Goal: Task Accomplishment & Management: Use online tool/utility

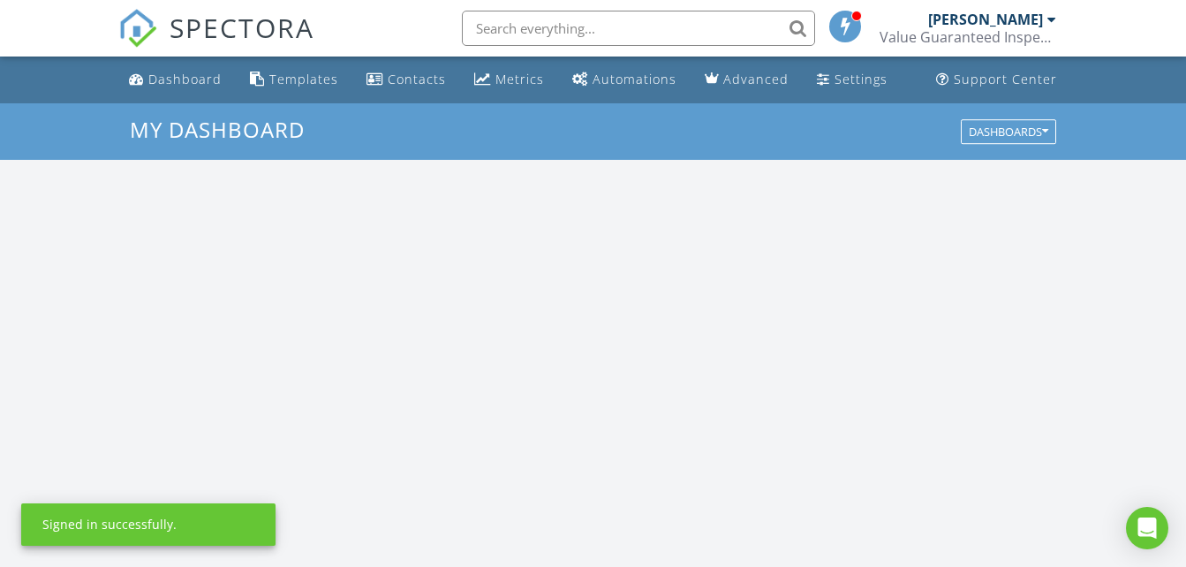
scroll to position [1635, 1214]
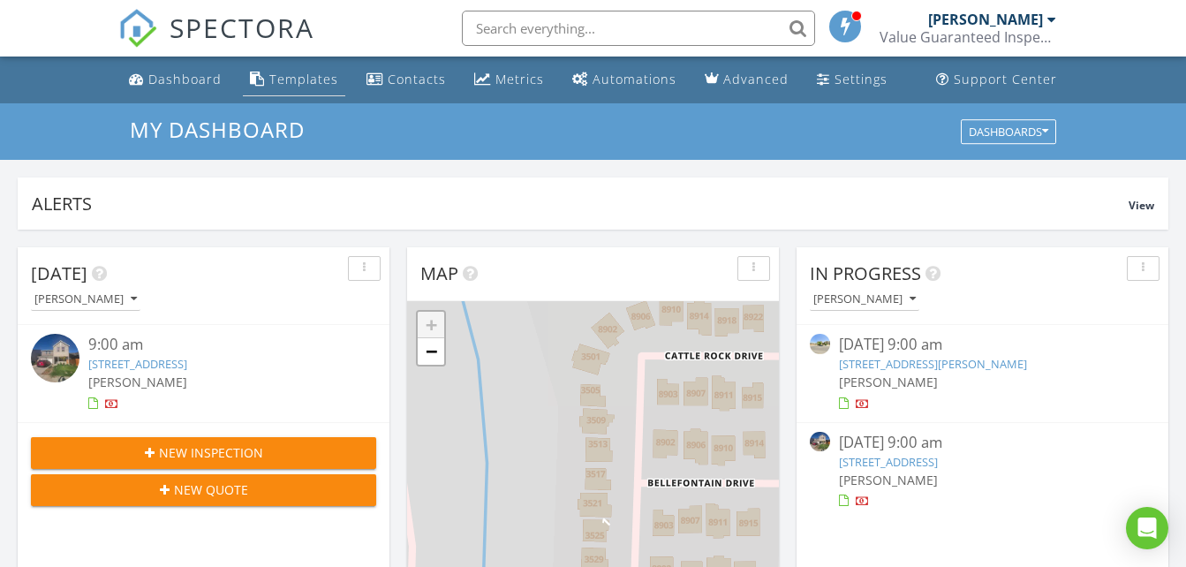
click at [303, 76] on div "Templates" at bounding box center [303, 79] width 69 height 17
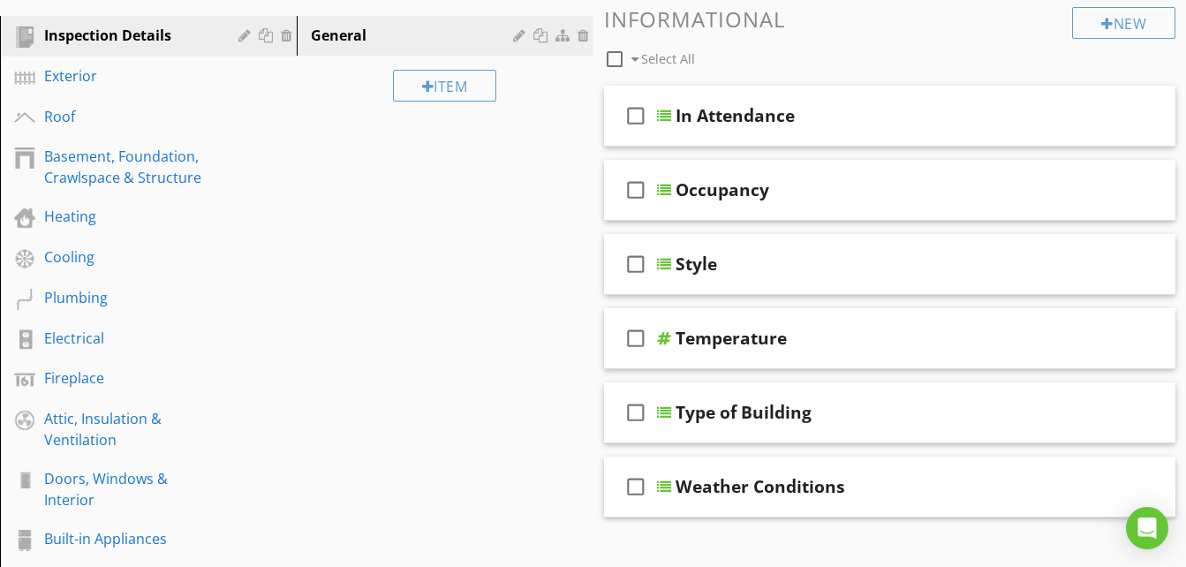
scroll to position [248, 0]
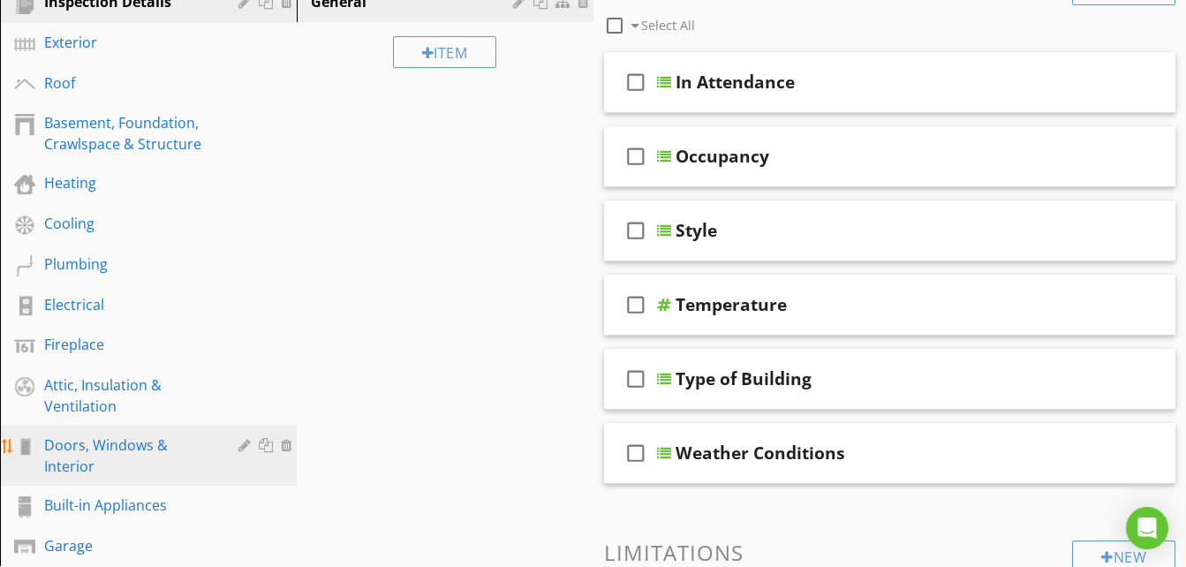
click at [148, 449] on div "Doors, Windows & Interior" at bounding box center [128, 456] width 169 height 42
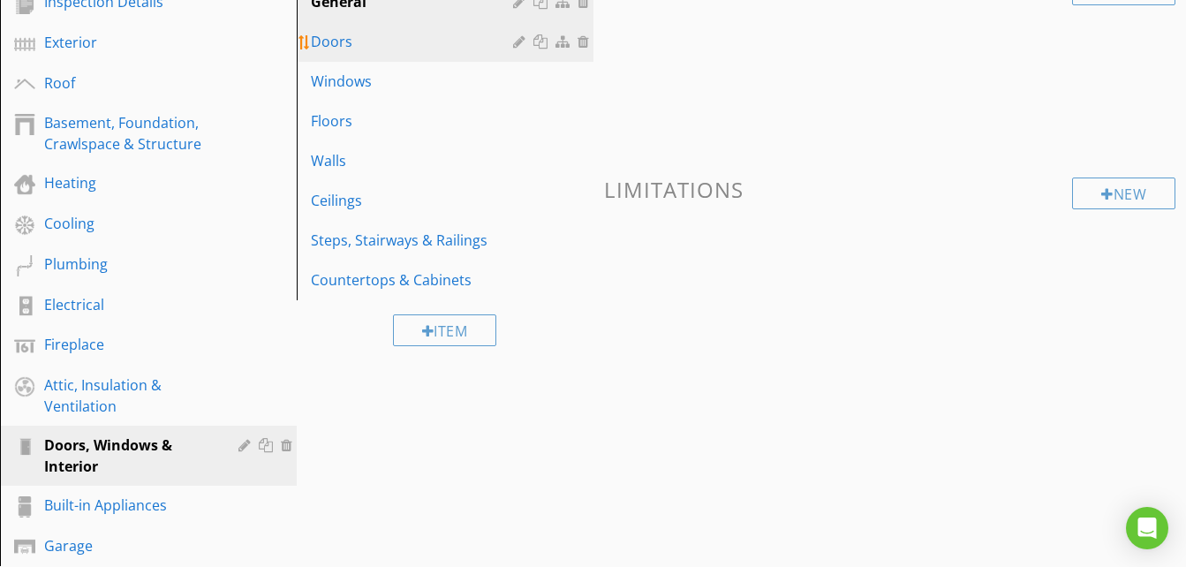
click at [337, 52] on div "Doors" at bounding box center [415, 41] width 208 height 21
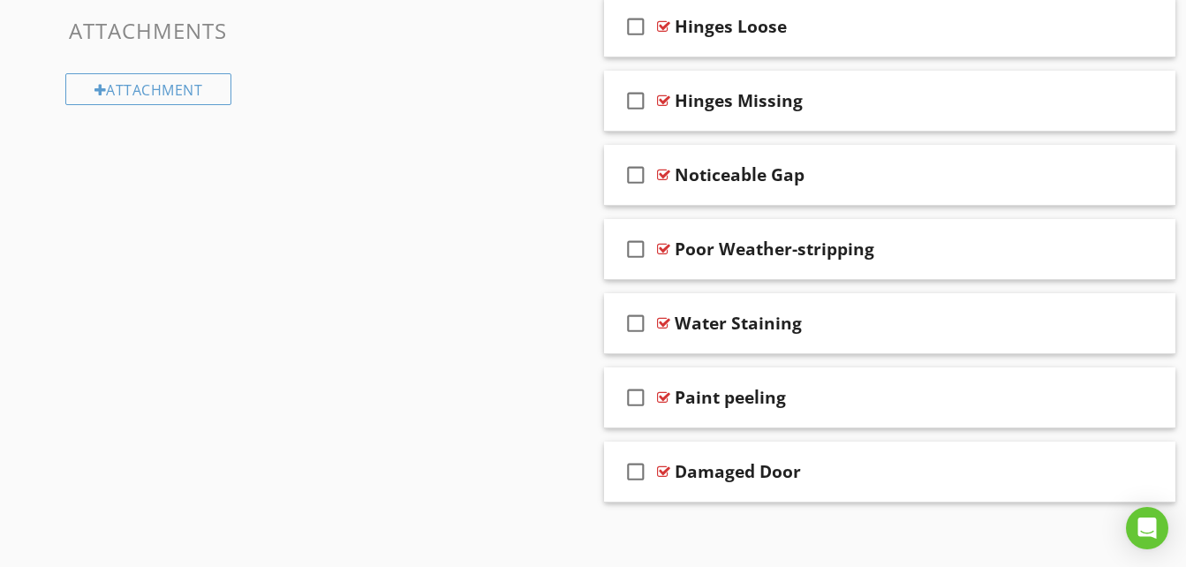
scroll to position [916, 0]
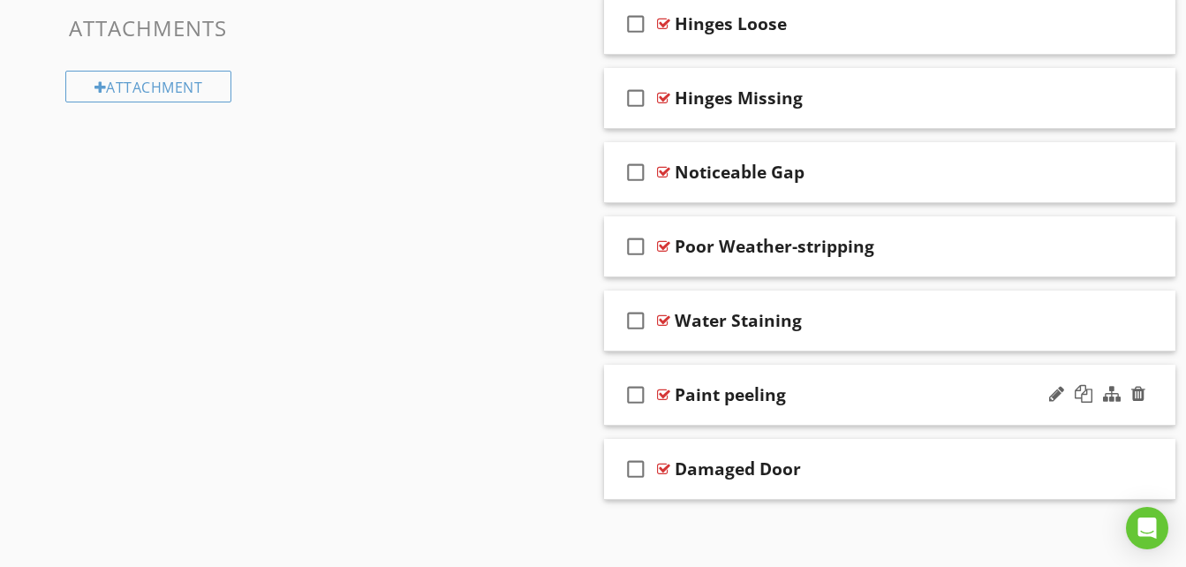
click at [966, 405] on div "Paint peeling" at bounding box center [876, 394] width 403 height 21
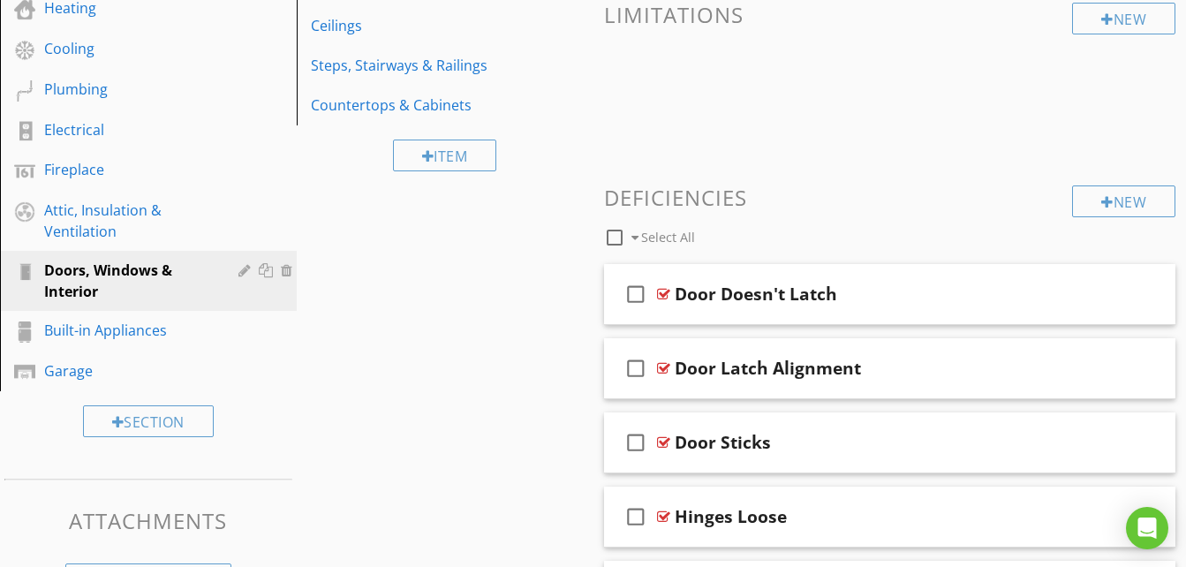
scroll to position [427, 0]
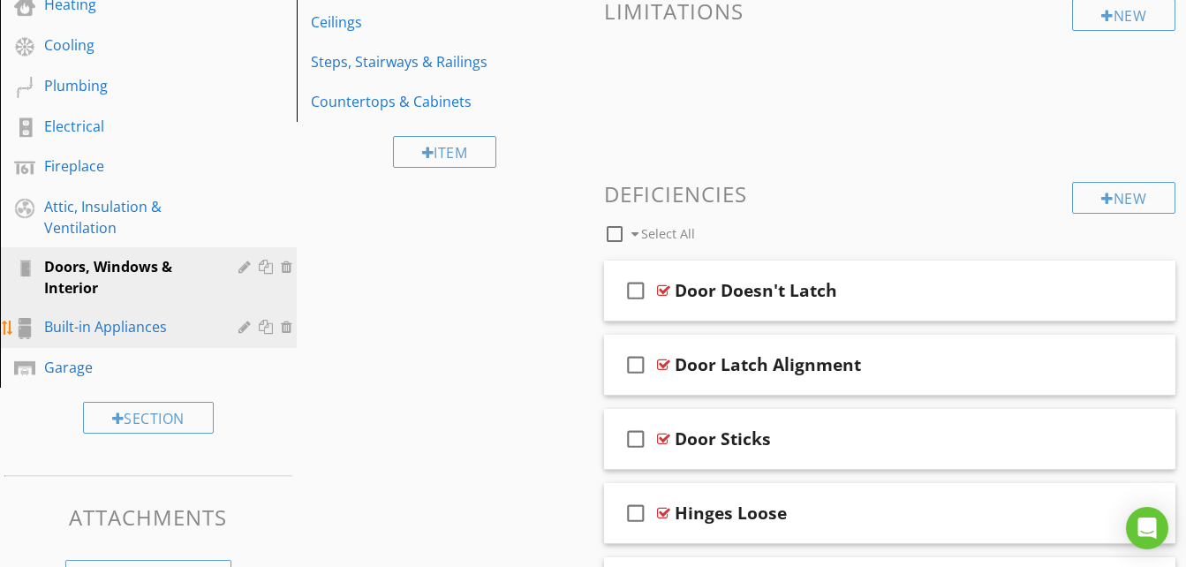
click at [163, 344] on link "Built-in Appliances" at bounding box center [151, 327] width 292 height 41
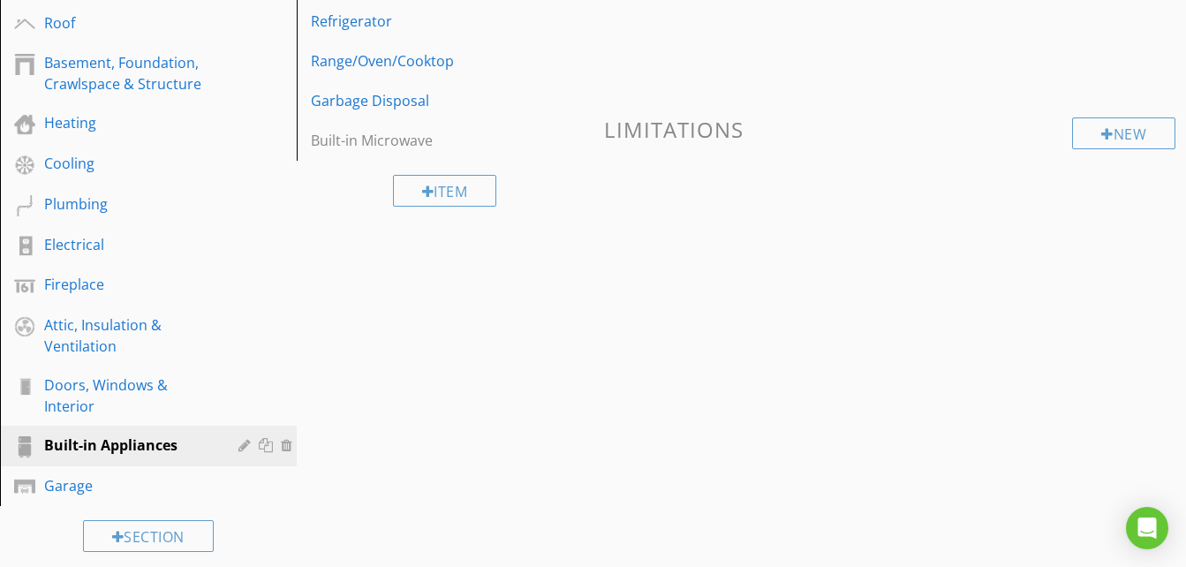
scroll to position [272, 0]
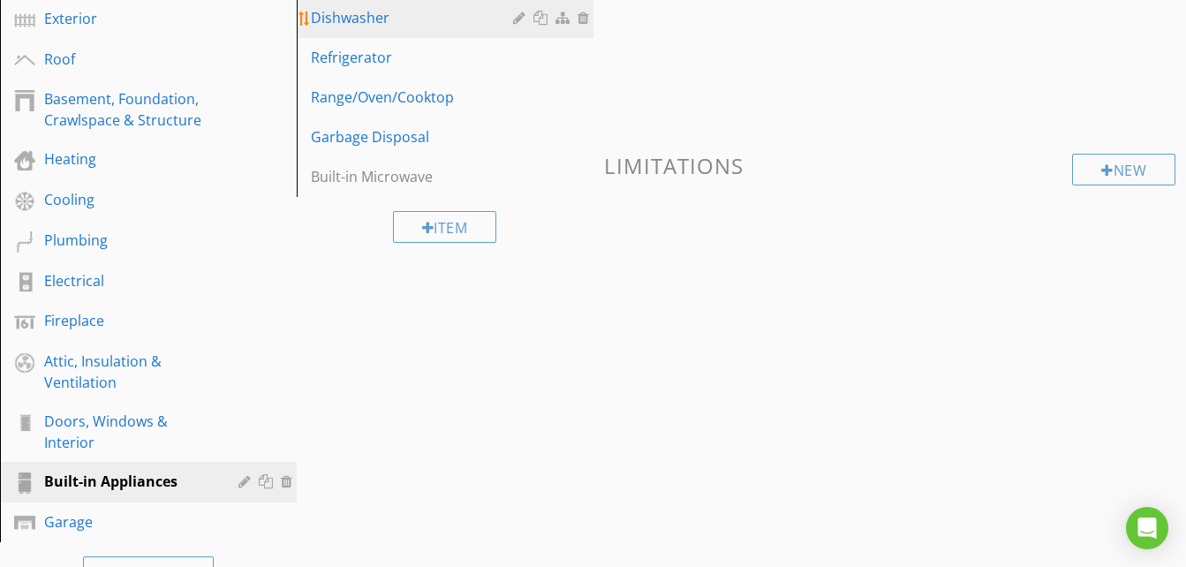
click at [397, 19] on div "Dishwasher" at bounding box center [415, 17] width 208 height 21
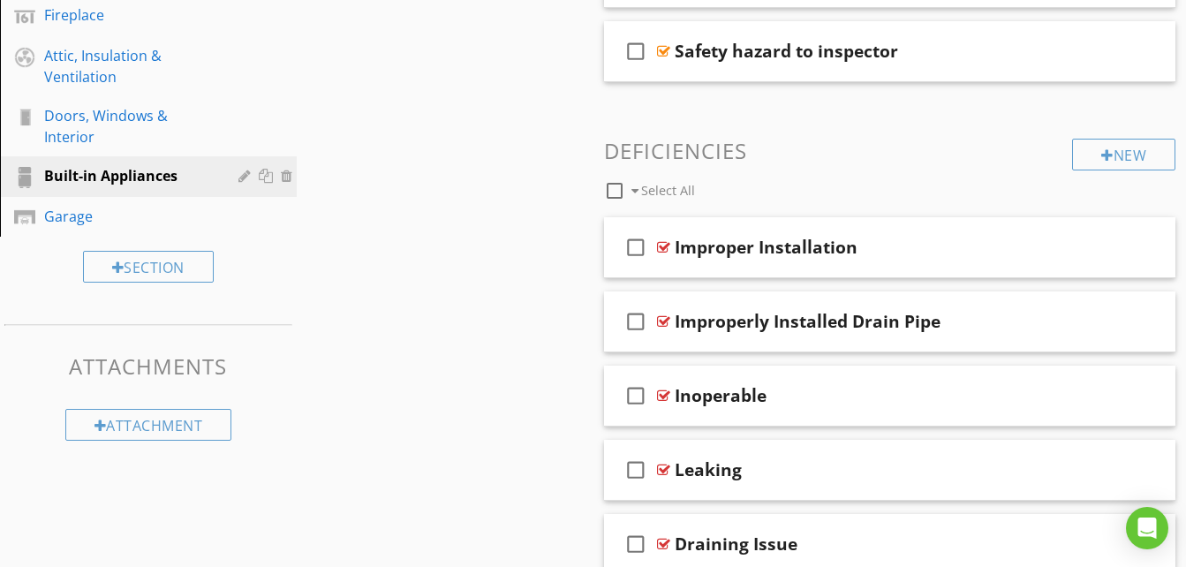
scroll to position [660, 0]
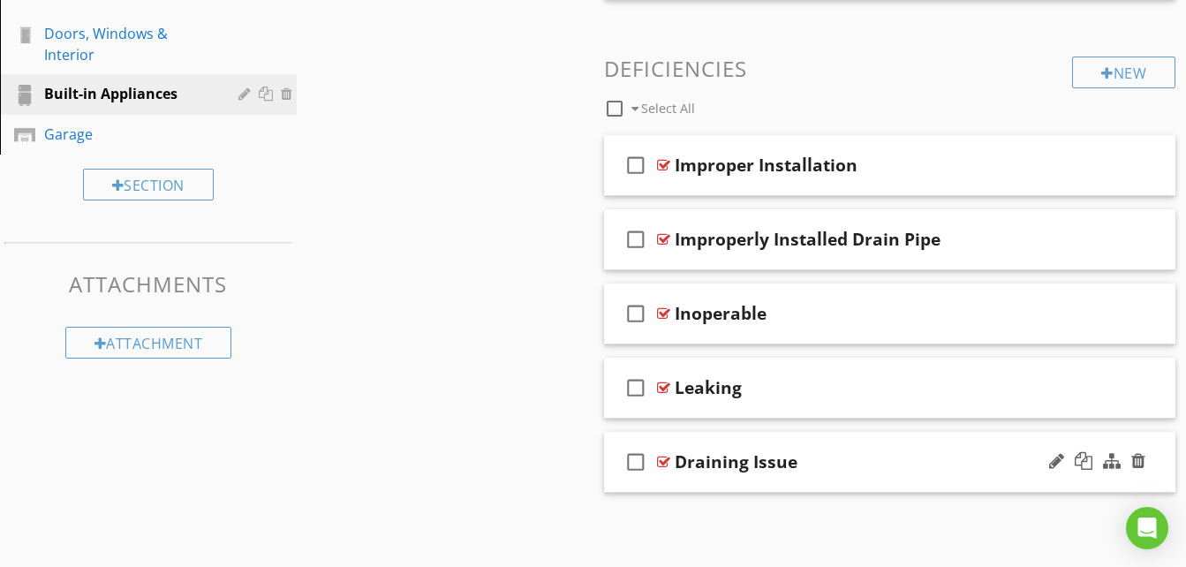
click at [806, 490] on div "check_box_outline_blank Draining Issue" at bounding box center [890, 462] width 572 height 61
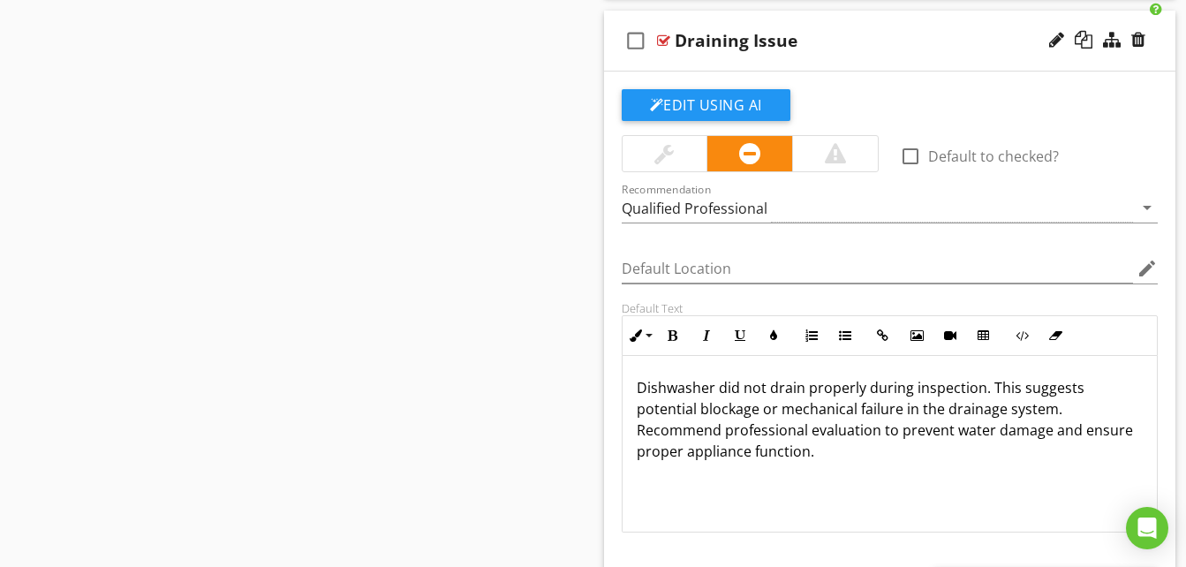
scroll to position [1084, 0]
